Goal: Transaction & Acquisition: Purchase product/service

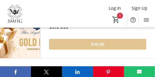
scroll to position [621, 0]
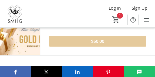
click at [90, 41] on span at bounding box center [97, 41] width 97 height 13
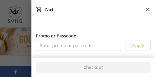
type input "2"
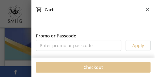
scroll to position [715, 0]
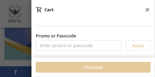
click at [107, 66] on span at bounding box center [93, 67] width 115 height 13
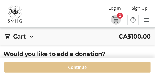
click at [117, 20] on mat-icon "2" at bounding box center [116, 20] width 8 height 8
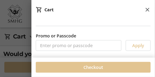
click at [103, 63] on span at bounding box center [93, 67] width 115 height 13
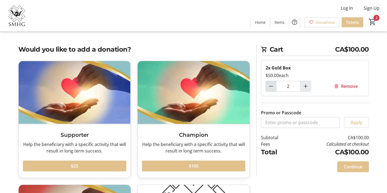
click at [154, 77] on mat-icon "Decrement by one" at bounding box center [271, 86] width 6 height 6
click at [154, 77] on mat-icon "Increment by one" at bounding box center [305, 86] width 6 height 6
type input "2"
click at [154, 77] on td "CA$100.00" at bounding box center [330, 152] width 77 height 10
click at [154, 77] on span "Continue" at bounding box center [353, 167] width 19 height 6
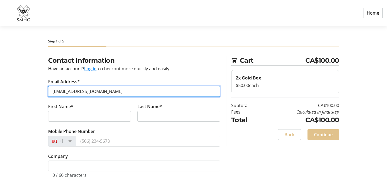
type input "[EMAIL_ADDRESS][DOMAIN_NAME]"
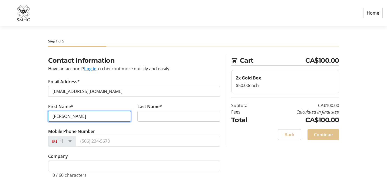
type input "[PERSON_NAME]"
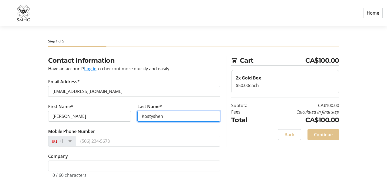
type input "Kostyshen"
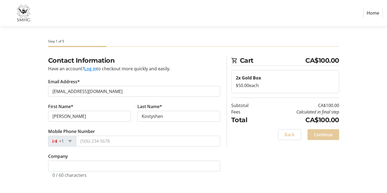
click at [154, 77] on span "Continue" at bounding box center [323, 134] width 19 height 6
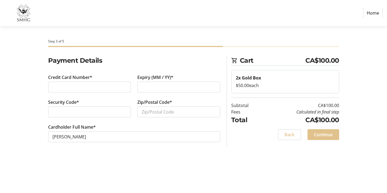
click at [154, 77] on div at bounding box center [178, 87] width 83 height 11
type input "T5E4E7"
click at [154, 77] on span "Continue" at bounding box center [323, 134] width 19 height 6
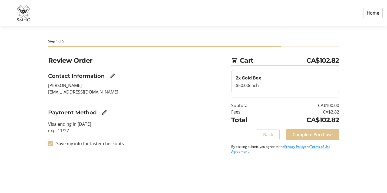
click at [52, 77] on input "Save my info for faster checkouts" at bounding box center [50, 143] width 5 height 5
checkbox input "false"
click at [154, 77] on span at bounding box center [312, 134] width 53 height 13
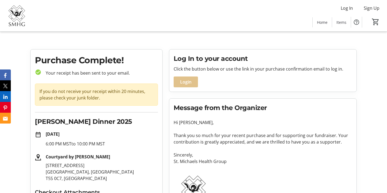
click at [18, 17] on img at bounding box center [16, 15] width 27 height 27
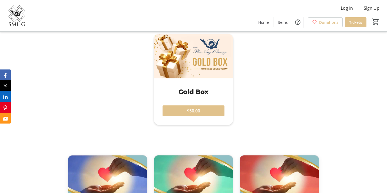
scroll to position [391, 0]
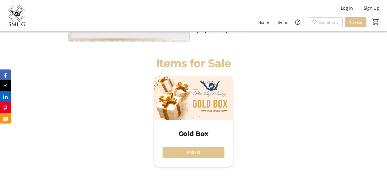
click at [154, 77] on span "$50.00" at bounding box center [193, 153] width 13 height 6
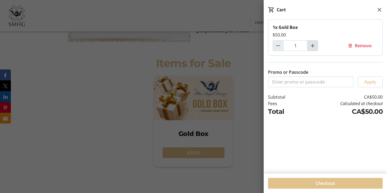
click at [154, 46] on mat-icon "Increment by one" at bounding box center [312, 45] width 6 height 6
type input "2"
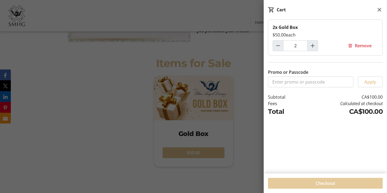
click at [154, 77] on span at bounding box center [325, 183] width 115 height 13
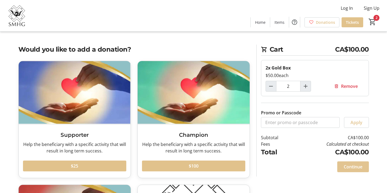
click at [154, 77] on span "Continue" at bounding box center [353, 167] width 19 height 6
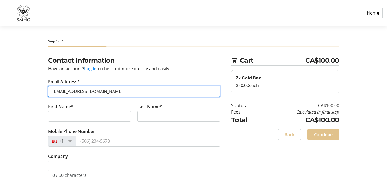
type input "[EMAIL_ADDRESS][DOMAIN_NAME]"
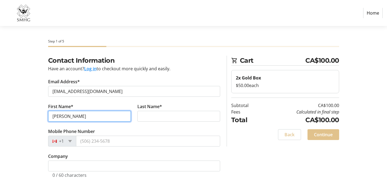
type input "[PERSON_NAME]"
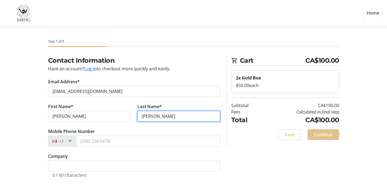
type input "[PERSON_NAME]"
click at [140, 77] on tr-form-field "Last Name* [PERSON_NAME]" at bounding box center [178, 115] width 89 height 25
click at [154, 77] on span "Continue" at bounding box center [323, 134] width 19 height 6
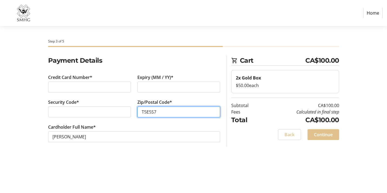
click at [154, 77] on input "T5E5S7" at bounding box center [178, 112] width 83 height 11
click at [148, 77] on input "T0A0K4" at bounding box center [178, 112] width 83 height 11
type input "T0A0K4"
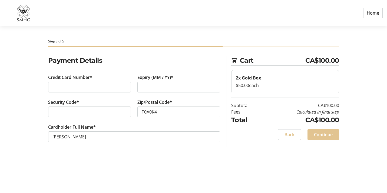
click at [154, 77] on span "Continue" at bounding box center [323, 134] width 19 height 6
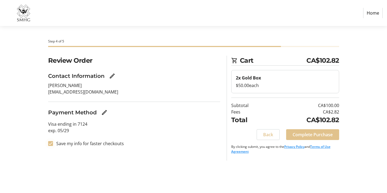
click at [51, 77] on input "Save my info for faster checkouts" at bounding box center [50, 143] width 5 height 5
checkbox input "false"
click at [154, 77] on span "Complete Purchase" at bounding box center [313, 134] width 40 height 6
